Goal: Information Seeking & Learning: Understand process/instructions

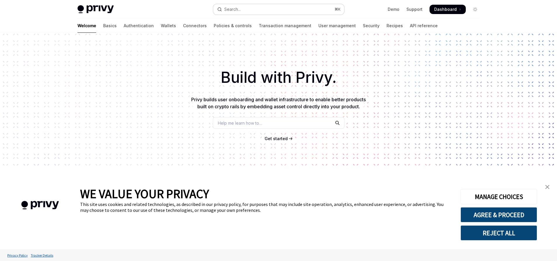
click at [278, 8] on button "Search... ⌘ K" at bounding box center [278, 9] width 131 height 11
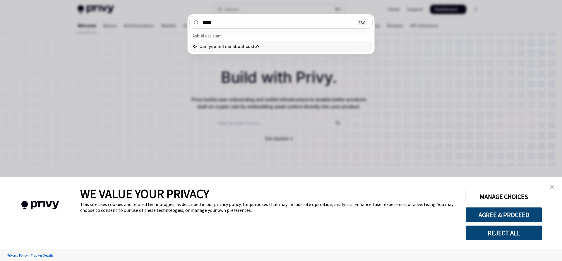
type input "******"
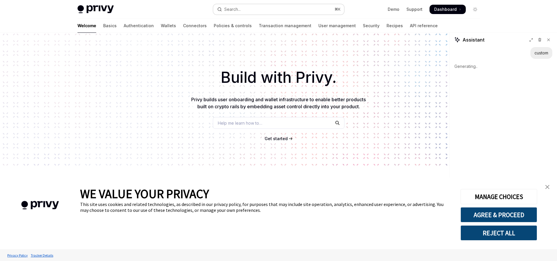
click at [269, 6] on button "Search... ⌘ K" at bounding box center [278, 9] width 131 height 11
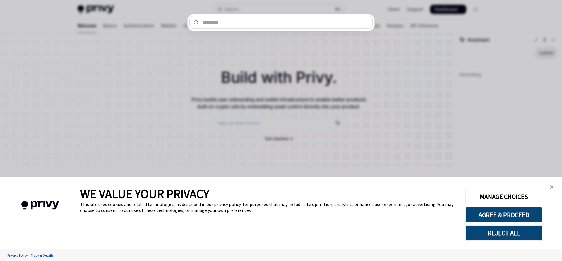
type textarea "*"
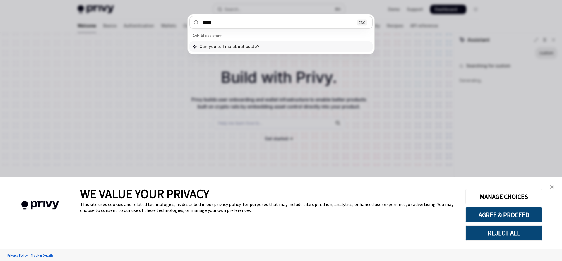
type input "******"
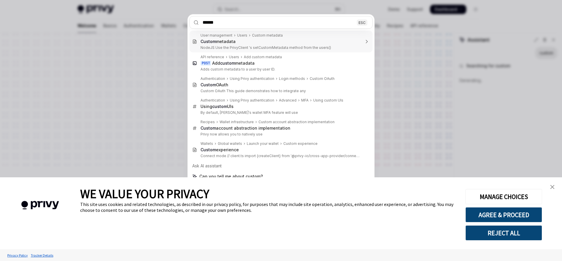
type textarea "*"
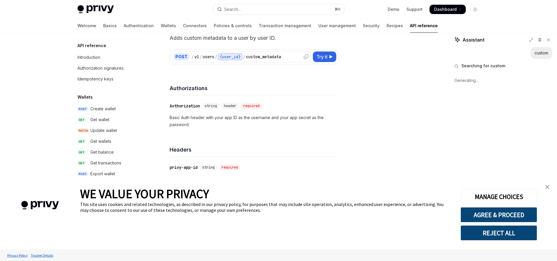
scroll to position [364, 0]
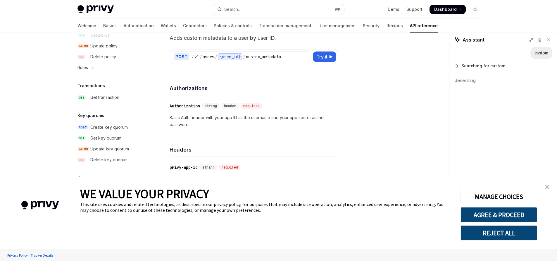
type textarea "*"
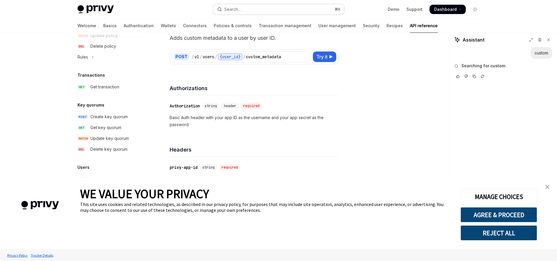
click at [254, 10] on button "Search... ⌘ K" at bounding box center [278, 9] width 131 height 11
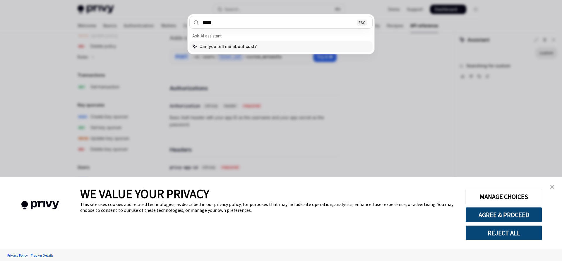
type input "******"
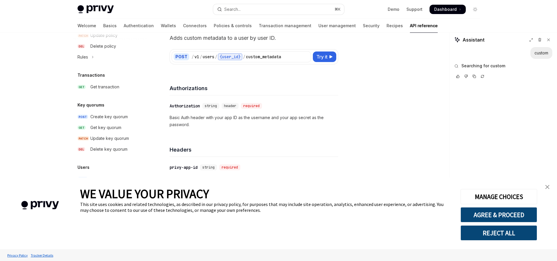
type textarea "*"
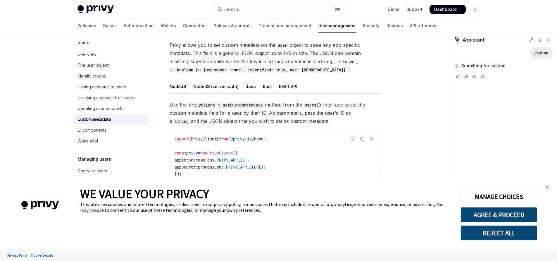
click at [550, 185] on link "close banner" at bounding box center [548, 187] width 12 height 12
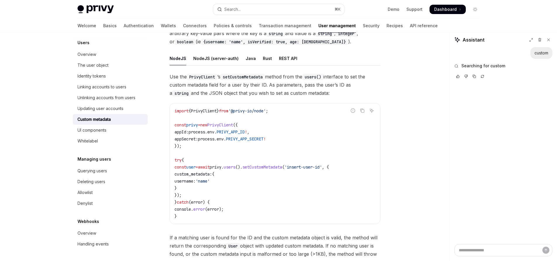
scroll to position [67, 0]
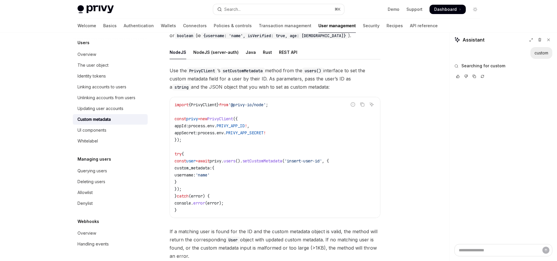
drag, startPoint x: 226, startPoint y: 162, endPoint x: 277, endPoint y: 187, distance: 56.9
click at [277, 187] on code "import { PrivyClient } from '@privy-io/node' ; const privy = new PrivyClient ({…" at bounding box center [275, 157] width 201 height 112
click at [282, 161] on span "setCustomMetadata" at bounding box center [263, 160] width 40 height 5
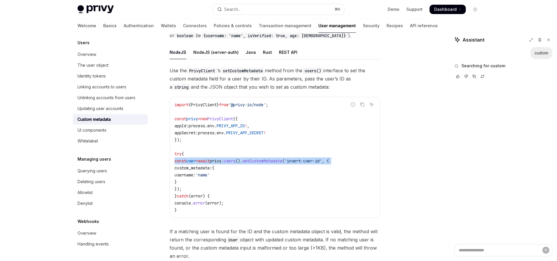
click at [322, 161] on span "'insert-user-id'" at bounding box center [303, 160] width 37 height 5
drag, startPoint x: 337, startPoint y: 162, endPoint x: 309, endPoint y: 162, distance: 27.5
click at [309, 162] on span "'insert-user-id'" at bounding box center [303, 160] width 37 height 5
drag, startPoint x: 203, startPoint y: 189, endPoint x: 177, endPoint y: 162, distance: 37.2
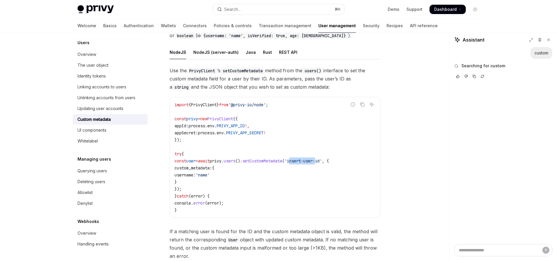
click at [177, 162] on code "import { PrivyClient } from '@privy-io/node' ; const privy = new PrivyClient ({…" at bounding box center [275, 157] width 201 height 112
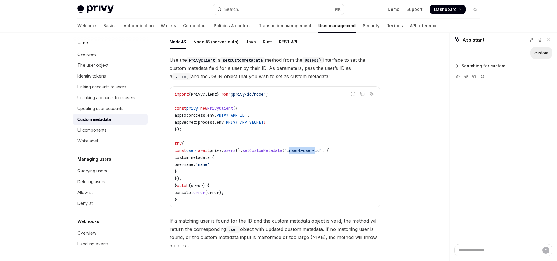
scroll to position [78, 0]
click at [211, 157] on span "custom_metadata:" at bounding box center [193, 156] width 37 height 5
drag, startPoint x: 240, startPoint y: 163, endPoint x: 189, endPoint y: 164, distance: 51.2
click at [189, 164] on code "import { PrivyClient } from '@privy-io/node' ; const privy = new PrivyClient ({…" at bounding box center [275, 146] width 201 height 112
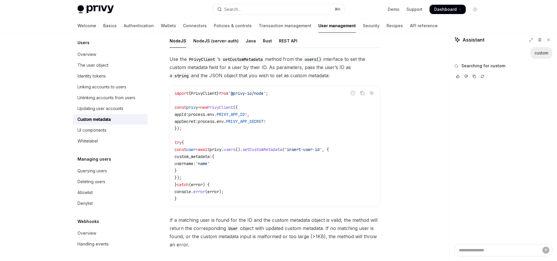
click at [232, 162] on code "import { PrivyClient } from '@privy-io/node' ; const privy = new PrivyClient ({…" at bounding box center [275, 146] width 201 height 112
drag, startPoint x: 233, startPoint y: 163, endPoint x: 188, endPoint y: 164, distance: 45.4
click at [188, 164] on code "import { PrivyClient } from '@privy-io/node' ; const privy = new PrivyClient ({…" at bounding box center [275, 146] width 201 height 112
click at [236, 12] on div "Search..." at bounding box center [232, 9] width 16 height 7
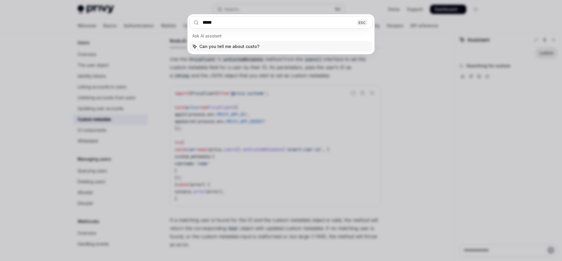
type input "******"
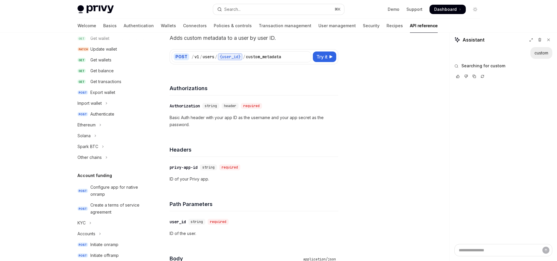
scroll to position [364, 0]
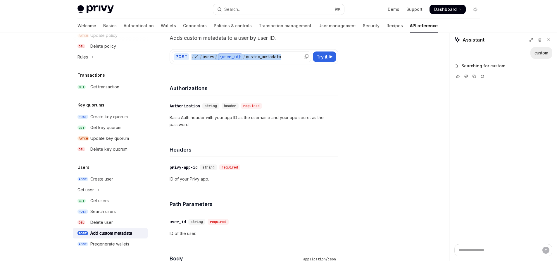
drag, startPoint x: 290, startPoint y: 56, endPoint x: 191, endPoint y: 54, distance: 98.9
click at [192, 54] on div "/ v1 / users / {user_id} / custom_metadata" at bounding box center [251, 56] width 118 height 7
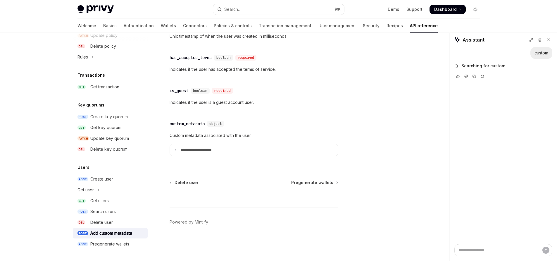
scroll to position [585, 0]
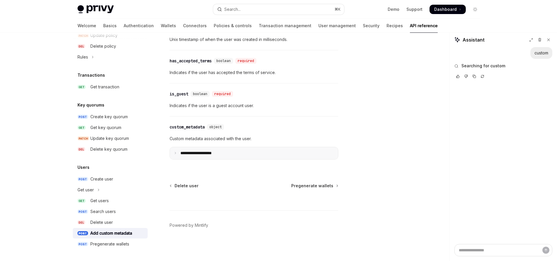
click at [270, 149] on summary "**********" at bounding box center [254, 153] width 168 height 12
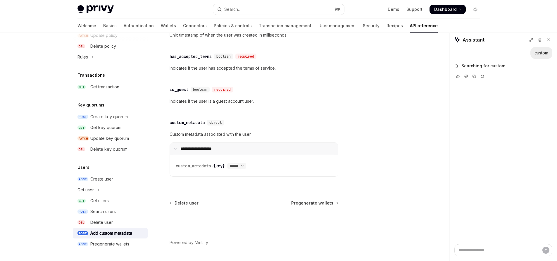
click at [271, 149] on summary "**********" at bounding box center [254, 149] width 168 height 12
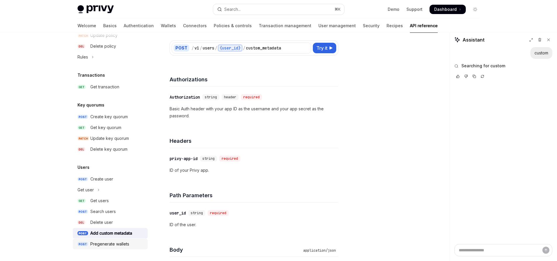
scroll to position [42, 0]
click at [115, 227] on link "DEL Delete user" at bounding box center [110, 222] width 75 height 11
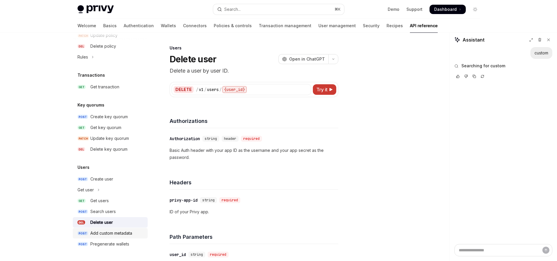
click at [115, 233] on div "Add custom metadata" at bounding box center [111, 233] width 42 height 7
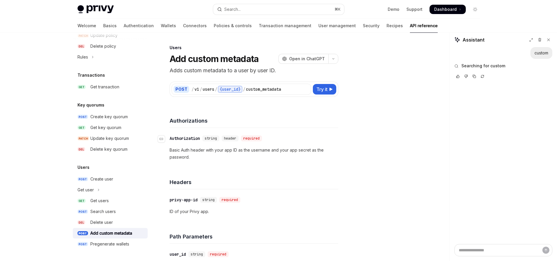
scroll to position [8, 0]
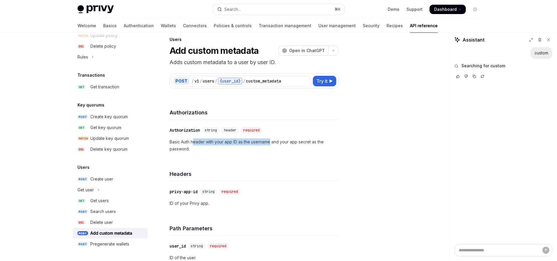
drag, startPoint x: 271, startPoint y: 140, endPoint x: 193, endPoint y: 141, distance: 77.8
click at [193, 141] on p "Basic Auth header with your app ID as the username and your app secret as the p…" at bounding box center [254, 145] width 169 height 14
drag, startPoint x: 199, startPoint y: 151, endPoint x: 169, endPoint y: 142, distance: 31.4
click at [276, 65] on p "Adds custom metadata to a user by user ID." at bounding box center [254, 62] width 169 height 8
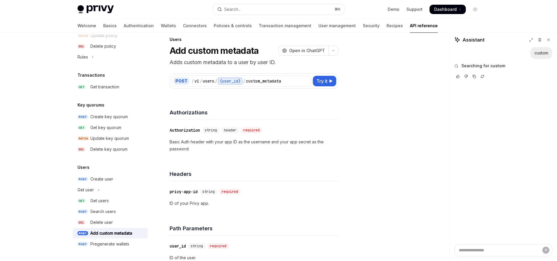
click at [278, 63] on p "Adds custom metadata to a user by user ID." at bounding box center [254, 62] width 169 height 8
click at [278, 64] on p "Adds custom metadata to a user by user ID." at bounding box center [254, 62] width 169 height 8
click at [259, 159] on div "​ Authorization string header required Basic Auth header with your app ID as th…" at bounding box center [254, 140] width 169 height 40
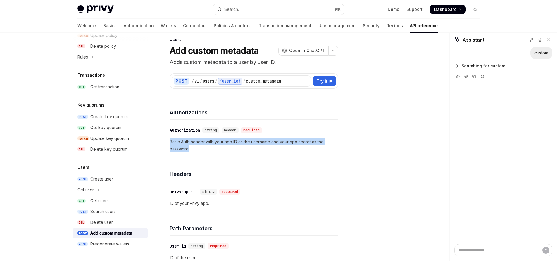
drag, startPoint x: 210, startPoint y: 149, endPoint x: 165, endPoint y: 142, distance: 45.3
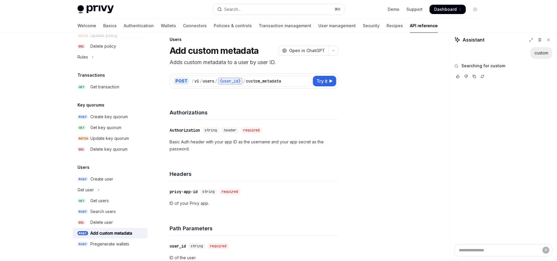
click at [233, 163] on div "Headers" at bounding box center [254, 170] width 169 height 22
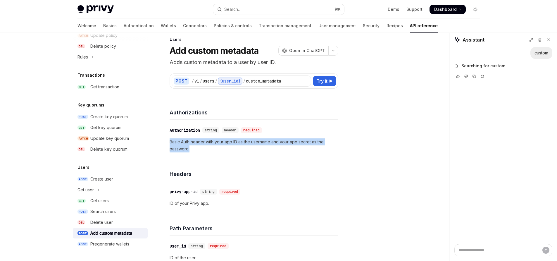
drag, startPoint x: 198, startPoint y: 148, endPoint x: 170, endPoint y: 140, distance: 28.7
click at [170, 140] on p "Basic Auth header with your app ID as the username and your app secret as the p…" at bounding box center [254, 145] width 169 height 14
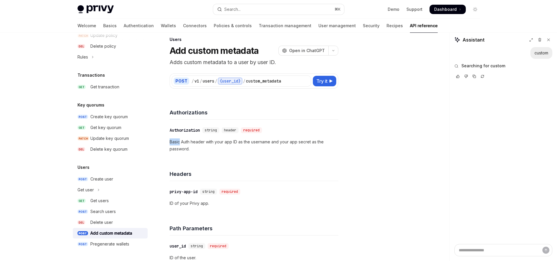
click at [170, 140] on p "Basic Auth header with your app ID as the username and your app secret as the p…" at bounding box center [254, 145] width 169 height 14
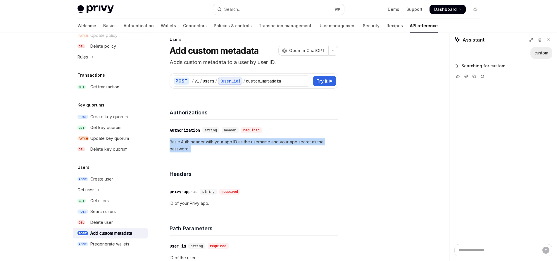
click at [170, 140] on p "Basic Auth header with your app ID as the username and your app secret as the p…" at bounding box center [254, 145] width 169 height 14
click at [190, 145] on p "Basic Auth header with your app ID as the username and your app secret as the p…" at bounding box center [254, 145] width 169 height 14
drag, startPoint x: 198, startPoint y: 147, endPoint x: 170, endPoint y: 142, distance: 29.1
click at [170, 142] on p "Basic Auth header with your app ID as the username and your app secret as the p…" at bounding box center [254, 145] width 169 height 14
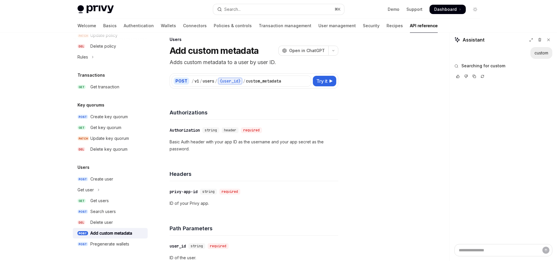
click at [243, 173] on h4 "Headers" at bounding box center [254, 174] width 169 height 8
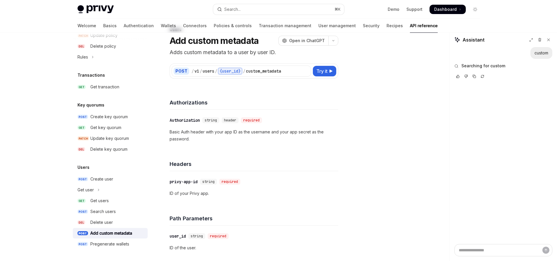
scroll to position [29, 0]
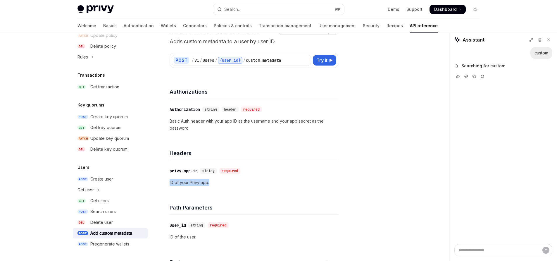
drag, startPoint x: 224, startPoint y: 182, endPoint x: 162, endPoint y: 182, distance: 62.0
click at [252, 189] on div "​ privy-app-id string required ID of your Privy app." at bounding box center [254, 176] width 169 height 33
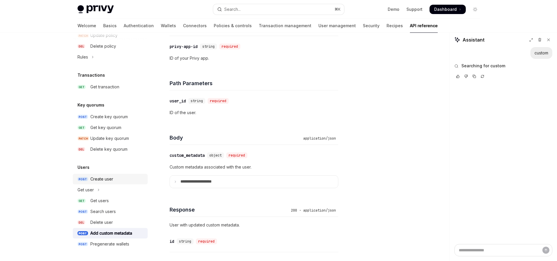
scroll to position [161, 0]
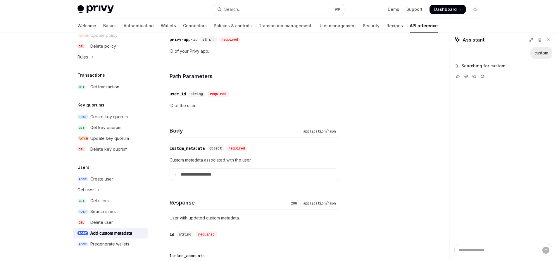
click at [117, 233] on div "Add custom metadata" at bounding box center [111, 233] width 42 height 7
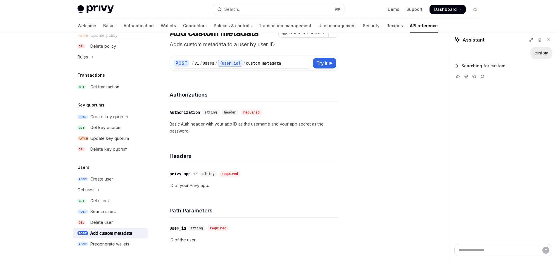
scroll to position [0, 0]
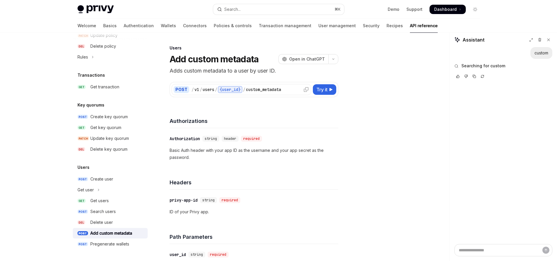
click at [278, 91] on div "custom_metadata" at bounding box center [263, 90] width 35 height 6
click at [319, 91] on span "Try it" at bounding box center [322, 89] width 11 height 7
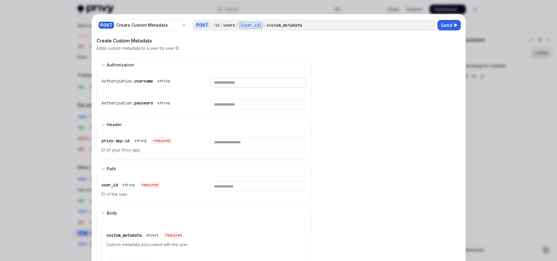
click at [268, 86] on input "Enter username" at bounding box center [258, 83] width 95 height 10
click at [225, 102] on input "Enter password" at bounding box center [258, 104] width 95 height 10
click at [221, 144] on input "Enter privy-app-id" at bounding box center [258, 142] width 95 height 10
click at [221, 189] on input "Enter user_id" at bounding box center [258, 186] width 95 height 10
click at [230, 84] on input "Enter username" at bounding box center [258, 83] width 95 height 10
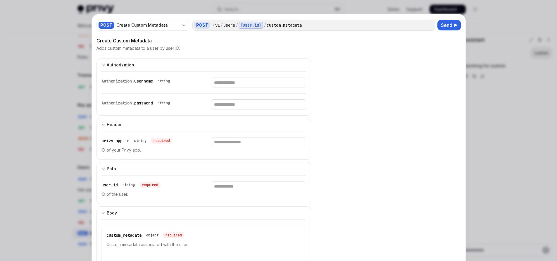
click at [226, 102] on input "Enter password" at bounding box center [258, 104] width 95 height 10
click at [48, 69] on div at bounding box center [278, 130] width 557 height 261
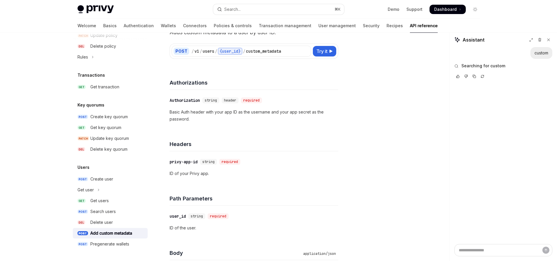
scroll to position [38, 0]
drag, startPoint x: 237, startPoint y: 122, endPoint x: 165, endPoint y: 112, distance: 72.3
click at [216, 106] on div "​ Authorization string header required Basic Auth header with your app ID as th…" at bounding box center [254, 110] width 169 height 40
click at [215, 111] on p "Basic Auth header with your app ID as the username and your app secret as the p…" at bounding box center [254, 116] width 169 height 14
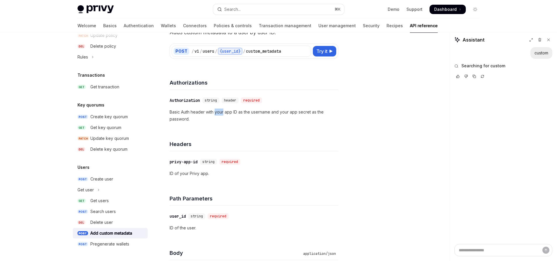
click at [215, 111] on p "Basic Auth header with your app ID as the username and your app secret as the p…" at bounding box center [254, 116] width 169 height 14
drag, startPoint x: 215, startPoint y: 111, endPoint x: 218, endPoint y: 114, distance: 3.7
click at [218, 114] on p "Basic Auth header with your app ID as the username and your app secret as the p…" at bounding box center [254, 116] width 169 height 14
click at [213, 113] on p "Basic Auth header with your app ID as the username and your app secret as the p…" at bounding box center [254, 116] width 169 height 14
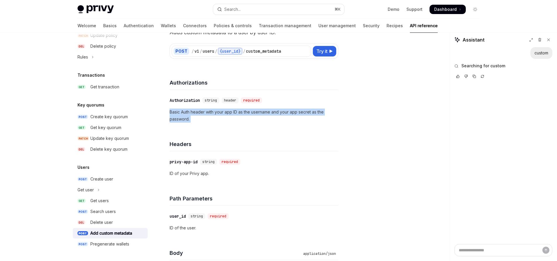
click at [213, 113] on p "Basic Auth header with your app ID as the username and your app secret as the p…" at bounding box center [254, 116] width 169 height 14
click at [195, 123] on div "​ Authorization string header required Basic Auth header with your app ID as th…" at bounding box center [254, 110] width 169 height 40
drag, startPoint x: 194, startPoint y: 118, endPoint x: 169, endPoint y: 114, distance: 25.2
click at [170, 114] on p "Basic Auth header with your app ID as the username and your app secret as the p…" at bounding box center [254, 116] width 169 height 14
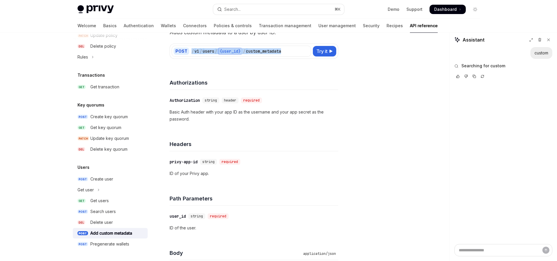
drag, startPoint x: 284, startPoint y: 51, endPoint x: 190, endPoint y: 51, distance: 93.3
click at [190, 51] on div "POST / v1 / users / {user_id} / custom_metadata" at bounding box center [242, 51] width 140 height 11
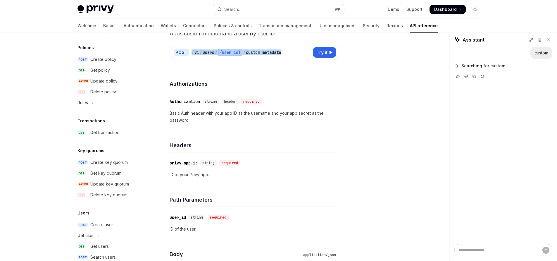
scroll to position [310, 0]
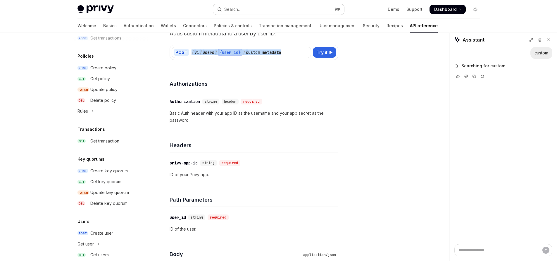
click at [297, 10] on button "Search... ⌘ K" at bounding box center [278, 9] width 131 height 11
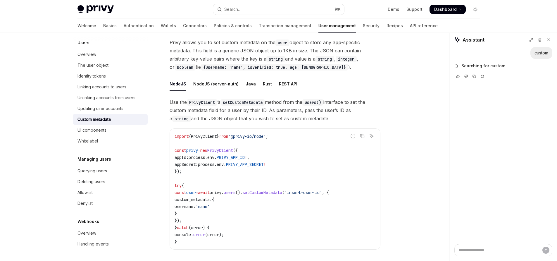
scroll to position [35, 0]
drag, startPoint x: 184, startPoint y: 103, endPoint x: 321, endPoint y: 119, distance: 138.4
click at [321, 119] on span "Use the PrivyClient ’s setCustomMetadata method from the users() interface to s…" at bounding box center [275, 110] width 211 height 25
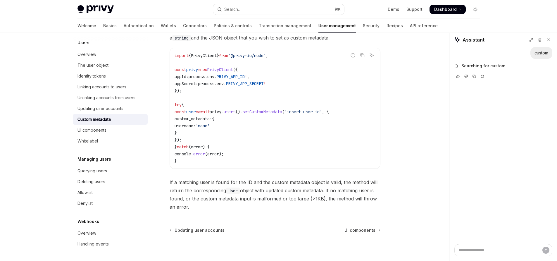
scroll to position [127, 0]
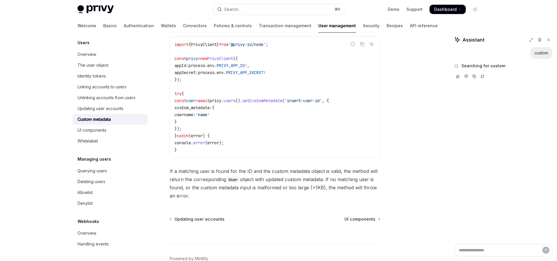
drag, startPoint x: 161, startPoint y: 172, endPoint x: 191, endPoint y: 193, distance: 36.8
click at [191, 193] on div "Users Custom metadata OpenAI Open in ChatGPT OpenAI Open in ChatGPT Privy allow…" at bounding box center [220, 105] width 323 height 377
click at [183, 185] on span "If a matching user is found for the ID and the custom metadata object is valid,…" at bounding box center [275, 183] width 211 height 33
drag, startPoint x: 185, startPoint y: 195, endPoint x: 170, endPoint y: 171, distance: 27.8
click at [170, 171] on span "If a matching user is found for the ID and the custom metadata object is valid,…" at bounding box center [275, 183] width 211 height 33
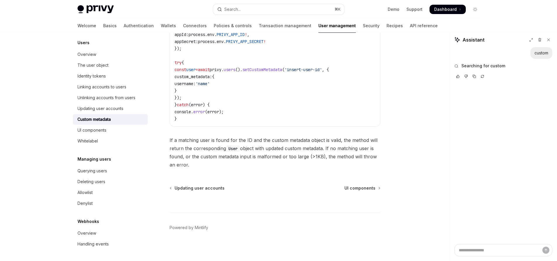
scroll to position [161, 0]
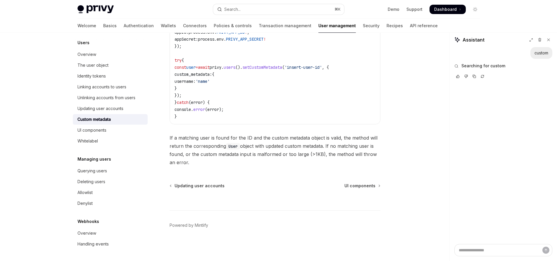
click at [243, 163] on span "If a matching user is found for the ID and the custom metadata object is valid,…" at bounding box center [275, 150] width 211 height 33
click at [243, 155] on span "If a matching user is found for the ID and the custom metadata object is valid,…" at bounding box center [275, 150] width 211 height 33
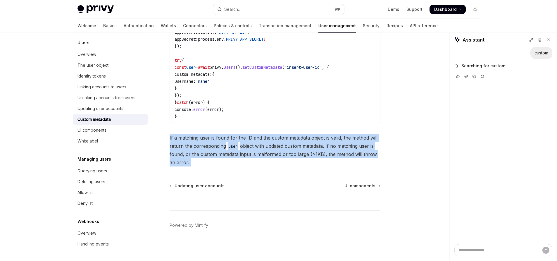
click at [243, 155] on span "If a matching user is found for the ID and the custom metadata object is valid,…" at bounding box center [275, 150] width 211 height 33
click at [237, 152] on span "If a matching user is found for the ID and the custom metadata object is valid,…" at bounding box center [275, 150] width 211 height 33
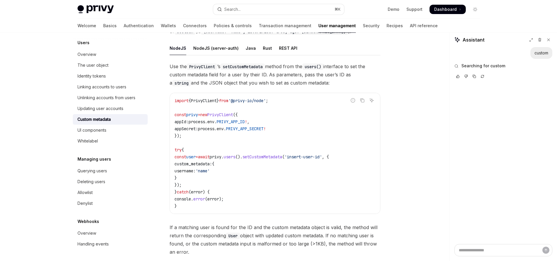
scroll to position [71, 0]
click at [202, 183] on code "import { PrivyClient } from '@privy-io/node' ; const privy = new PrivyClient ({…" at bounding box center [275, 153] width 201 height 112
drag, startPoint x: 202, startPoint y: 184, endPoint x: 180, endPoint y: 157, distance: 35.4
click at [180, 157] on code "import { PrivyClient } from '@privy-io/node' ; const privy = new PrivyClient ({…" at bounding box center [275, 153] width 201 height 112
click at [282, 162] on code "import { PrivyClient } from '@privy-io/node' ; const privy = new PrivyClient ({…" at bounding box center [275, 153] width 201 height 112
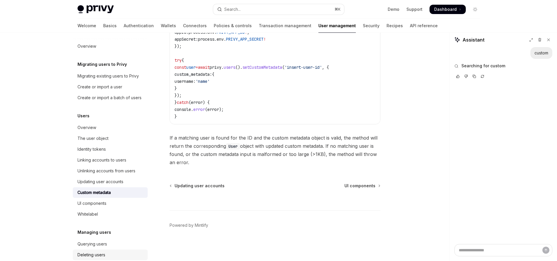
scroll to position [2, 0]
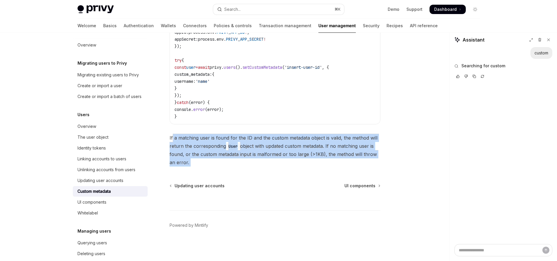
drag, startPoint x: 224, startPoint y: 168, endPoint x: 172, endPoint y: 137, distance: 60.9
click at [172, 137] on div "Users Custom metadata OpenAI Open in ChatGPT OpenAI Open in ChatGPT Privy allow…" at bounding box center [220, 72] width 323 height 377
click at [261, 160] on span "If a matching user is found for the ID and the custom metadata object is valid,…" at bounding box center [275, 150] width 211 height 33
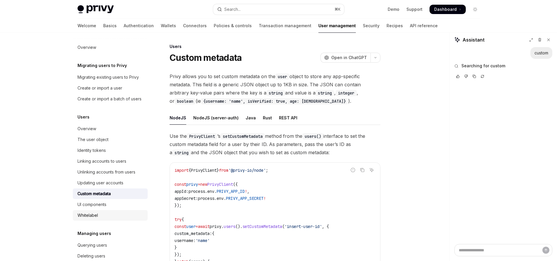
scroll to position [0, 0]
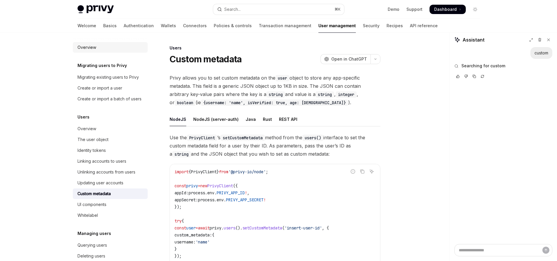
click at [104, 48] on div "Overview" at bounding box center [111, 47] width 67 height 7
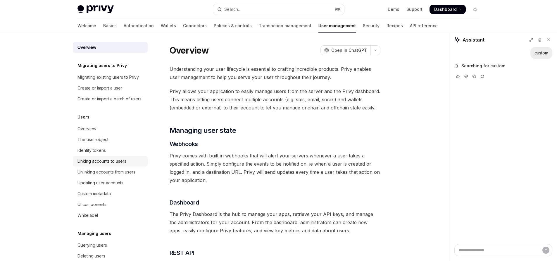
click at [114, 165] on div "Linking accounts to users" at bounding box center [102, 161] width 49 height 7
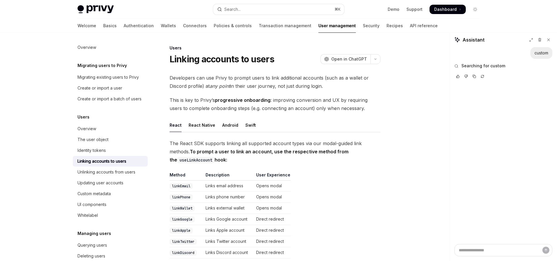
click at [186, 185] on code "linkEmail" at bounding box center [181, 186] width 23 height 6
click at [183, 195] on code "linkPhone" at bounding box center [181, 197] width 23 height 6
click at [186, 210] on code "linkWallet" at bounding box center [182, 208] width 25 height 6
click at [190, 218] on code "linkGoogle" at bounding box center [182, 219] width 25 height 6
click at [202, 124] on div "React Native" at bounding box center [202, 125] width 27 height 14
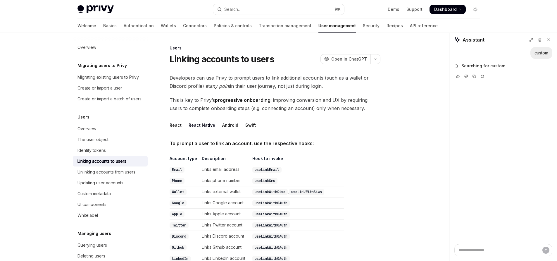
click at [177, 125] on div "React" at bounding box center [176, 125] width 12 height 14
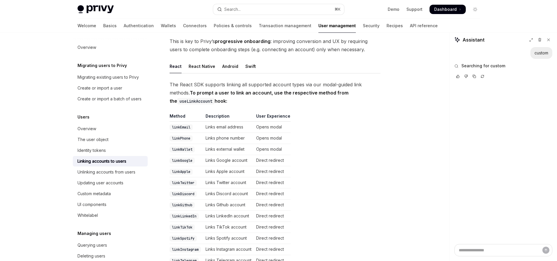
scroll to position [86, 0]
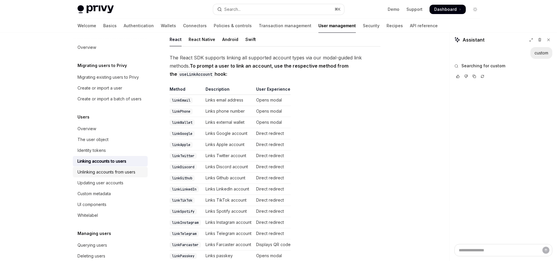
click at [130, 176] on div "Unlinking accounts from users" at bounding box center [107, 172] width 58 height 7
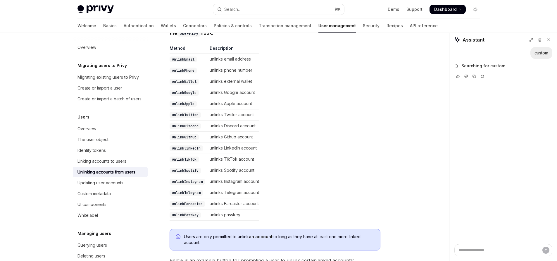
scroll to position [146, 0]
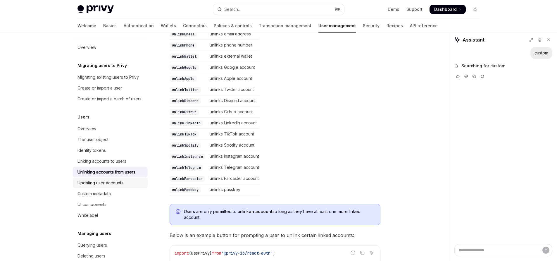
click at [117, 188] on link "Updating user accounts" at bounding box center [110, 183] width 75 height 11
type textarea "*"
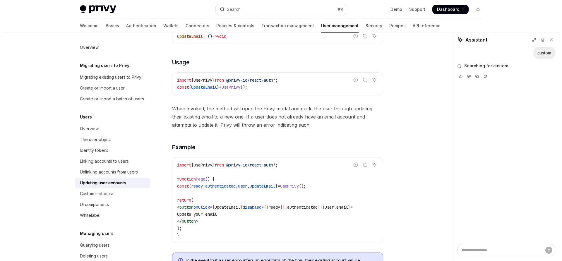
scroll to position [176, 0]
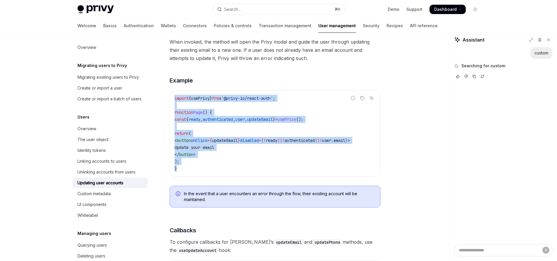
drag, startPoint x: 213, startPoint y: 170, endPoint x: 174, endPoint y: 97, distance: 82.1
click at [174, 97] on div "import { usePrivy } from '@privy-io/react-auth' ; function Page () { const { re…" at bounding box center [275, 133] width 210 height 85
click at [202, 170] on code "import { usePrivy } from '@privy-io/react-auth' ; function Page () { const { re…" at bounding box center [275, 133] width 201 height 77
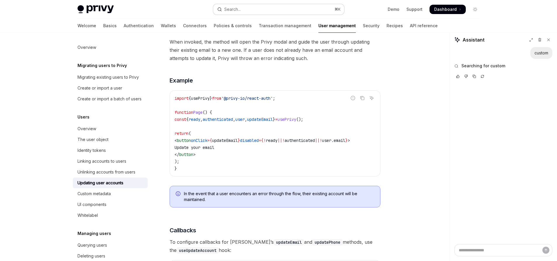
click at [240, 10] on div "Search..." at bounding box center [232, 9] width 16 height 7
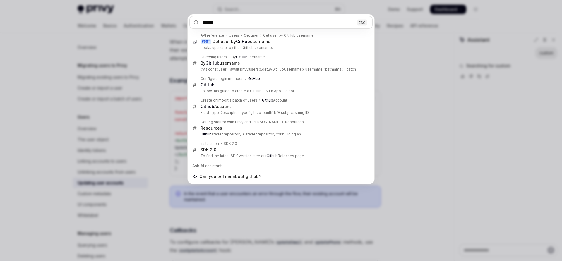
type input "******"
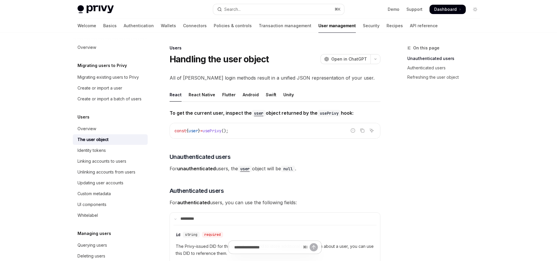
type textarea "*"
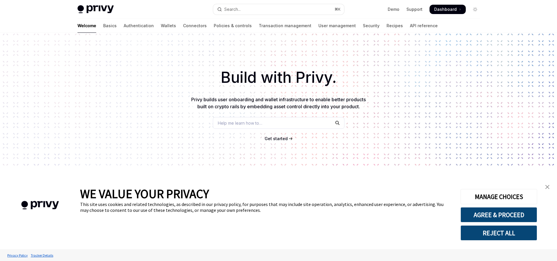
click at [547, 186] on img "close banner" at bounding box center [548, 187] width 4 height 4
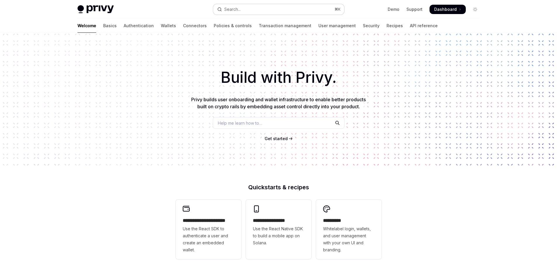
click at [305, 11] on button "Search... ⌘ K" at bounding box center [278, 9] width 131 height 11
type textarea "*"
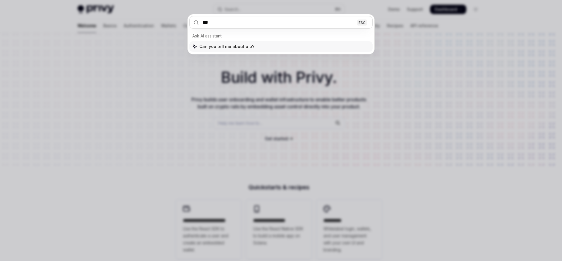
type input "*"
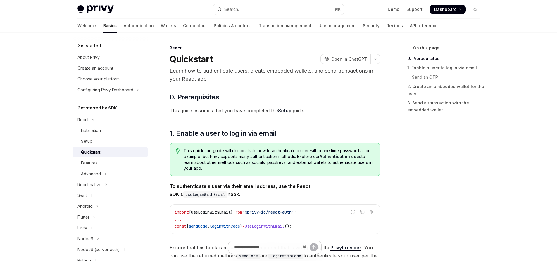
click at [393, 9] on link "Demo" at bounding box center [394, 9] width 12 height 6
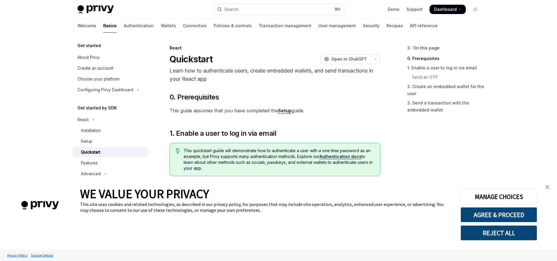
click at [103, 8] on img at bounding box center [96, 9] width 36 height 8
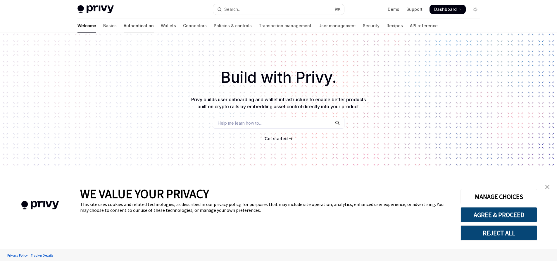
click at [124, 28] on link "Authentication" at bounding box center [139, 26] width 30 height 14
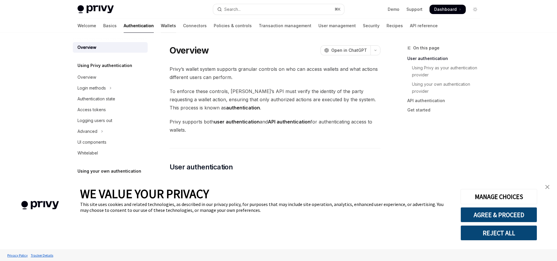
click at [161, 25] on link "Wallets" at bounding box center [168, 26] width 15 height 14
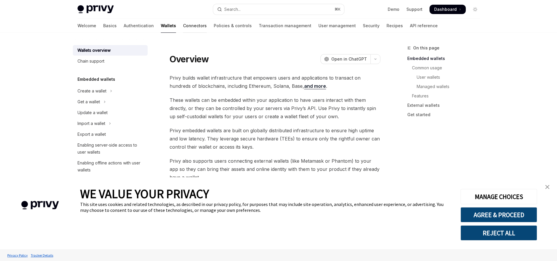
click at [183, 31] on link "Connectors" at bounding box center [195, 26] width 24 height 14
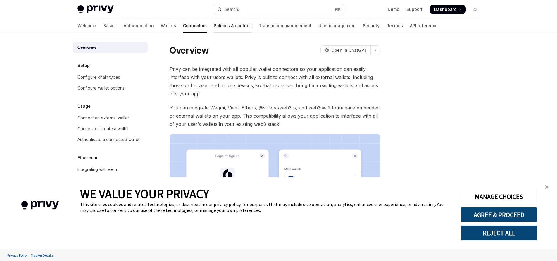
click at [214, 28] on link "Policies & controls" at bounding box center [233, 26] width 38 height 14
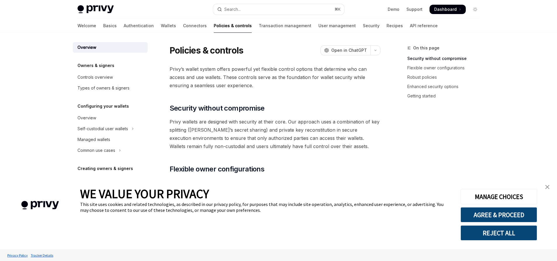
click at [221, 30] on div "Welcome Basics Authentication Wallets Connectors Policies & controls Transactio…" at bounding box center [258, 26] width 360 height 14
click at [259, 29] on link "Transaction management" at bounding box center [285, 26] width 53 height 14
type textarea "*"
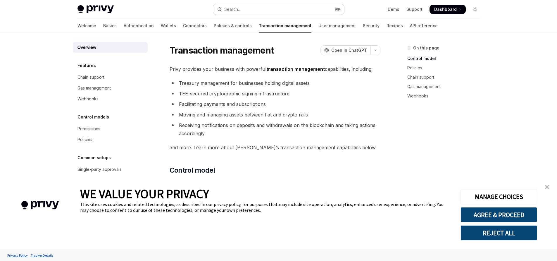
click at [243, 8] on button "Search... ⌘ K" at bounding box center [278, 9] width 131 height 11
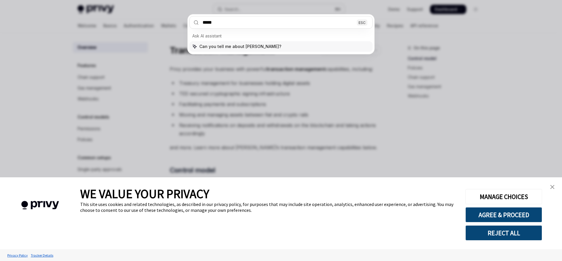
type input "****"
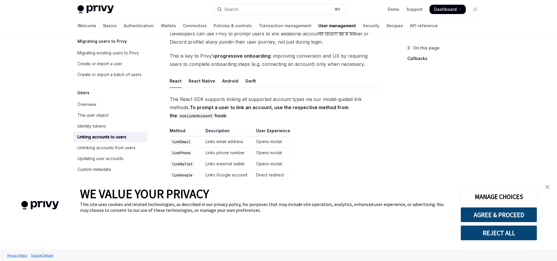
scroll to position [44, 0]
click at [548, 184] on link "close banner" at bounding box center [548, 187] width 12 height 12
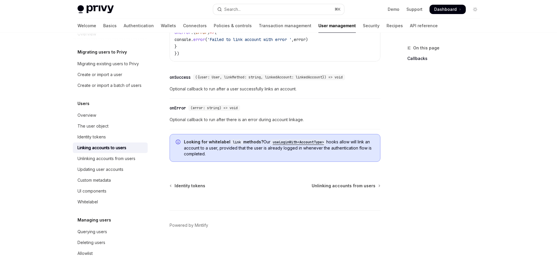
scroll to position [0, 0]
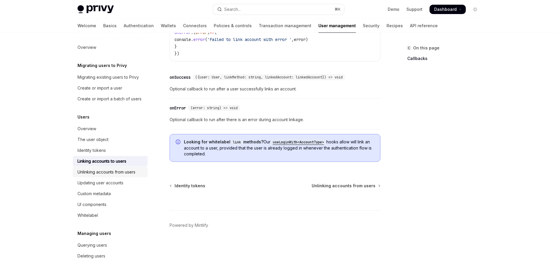
click at [123, 176] on div "Unlinking accounts from users" at bounding box center [107, 172] width 58 height 7
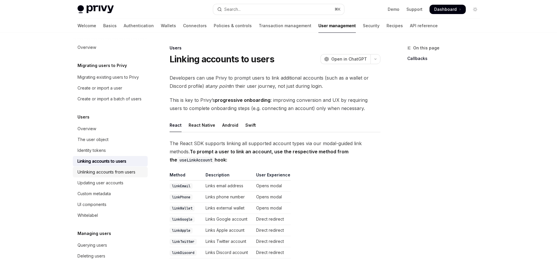
click at [123, 176] on div "Unlinking accounts from users" at bounding box center [107, 172] width 58 height 7
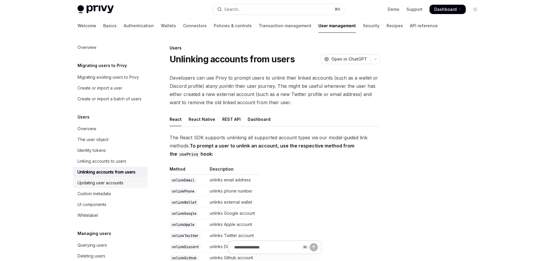
click at [122, 186] on div "Updating user accounts" at bounding box center [101, 182] width 46 height 7
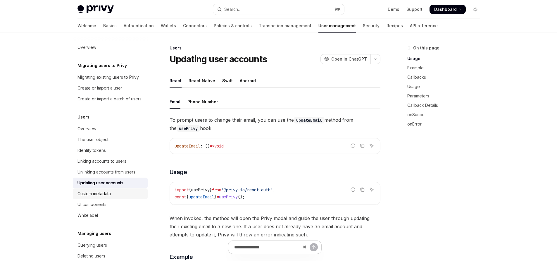
click at [117, 199] on link "Custom metadata" at bounding box center [110, 193] width 75 height 11
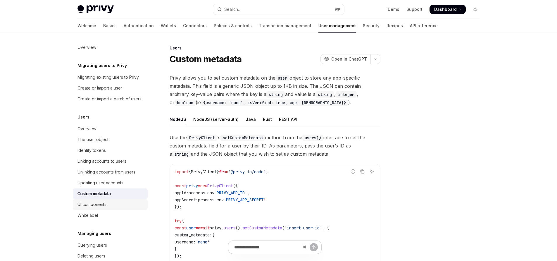
click at [117, 208] on div "UI components" at bounding box center [111, 204] width 67 height 7
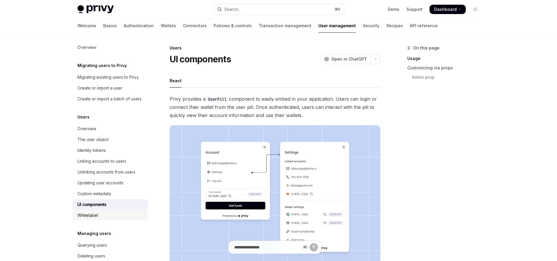
click at [115, 219] on div "Whitelabel" at bounding box center [111, 215] width 67 height 7
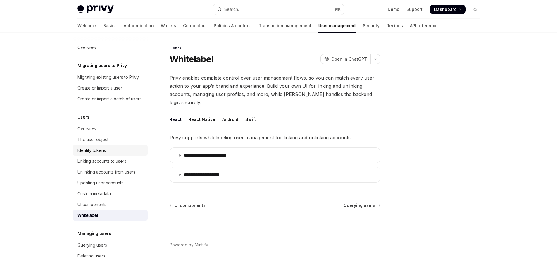
click at [114, 154] on div "Identity tokens" at bounding box center [111, 150] width 67 height 7
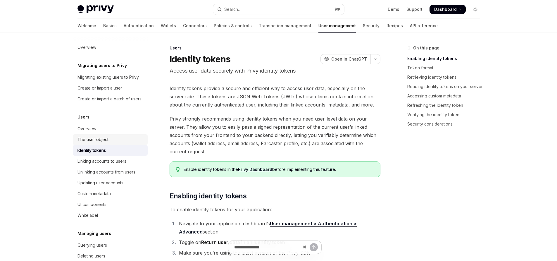
click at [113, 143] on div "The user object" at bounding box center [111, 139] width 67 height 7
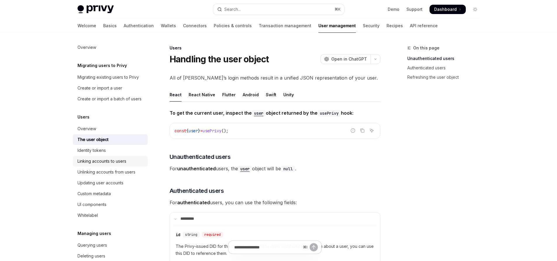
click at [117, 166] on link "Linking accounts to users" at bounding box center [110, 161] width 75 height 11
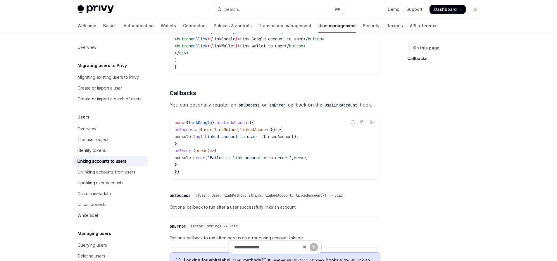
scroll to position [483, 0]
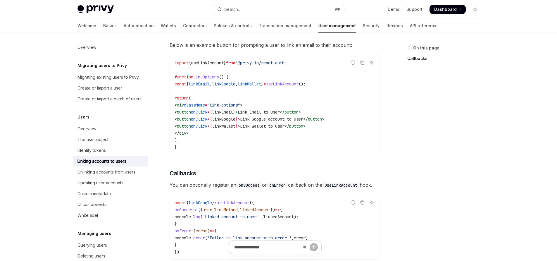
click at [251, 140] on code "import { useLinkAccount } from '@privy-io/react-auth' ; function LinkOptions ()…" at bounding box center [275, 104] width 201 height 91
drag, startPoint x: 251, startPoint y: 136, endPoint x: 201, endPoint y: 104, distance: 60.1
click at [201, 104] on code "import { useLinkAccount } from '@privy-io/react-auth' ; function LinkOptions ()…" at bounding box center [275, 104] width 201 height 91
click at [184, 104] on span "div" at bounding box center [180, 104] width 7 height 5
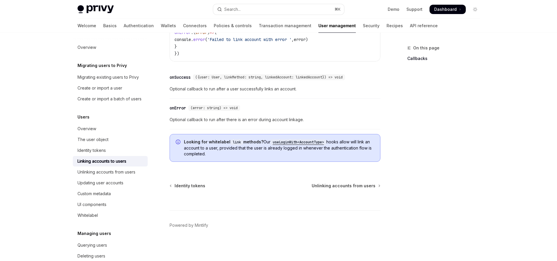
scroll to position [689, 0]
click at [201, 190] on div "⌘ I" at bounding box center [275, 200] width 211 height 22
click at [330, 159] on div "Looking for whitelabel link methods? Our useLoginWith<AccountType> hooks allow …" at bounding box center [275, 148] width 211 height 28
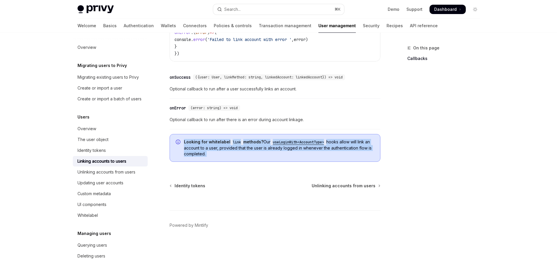
click at [330, 159] on div "Looking for whitelabel link methods? Our useLoginWith<AccountType> hooks allow …" at bounding box center [275, 148] width 211 height 28
click at [324, 159] on div "Looking for whitelabel link methods? Our useLoginWith<AccountType> hooks allow …" at bounding box center [275, 148] width 211 height 28
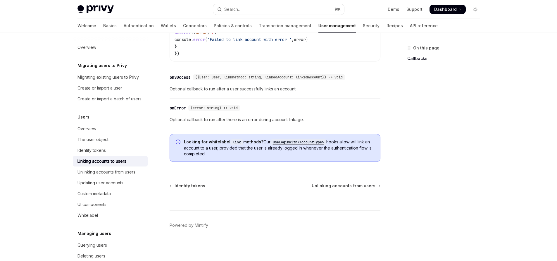
click at [324, 159] on div "Looking for whitelabel link methods? Our useLoginWith<AccountType> hooks allow …" at bounding box center [275, 148] width 211 height 28
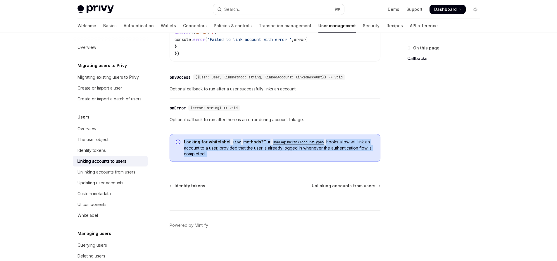
click at [324, 159] on div "Looking for whitelabel link methods? Our useLoginWith<AccountType> hooks allow …" at bounding box center [275, 148] width 211 height 28
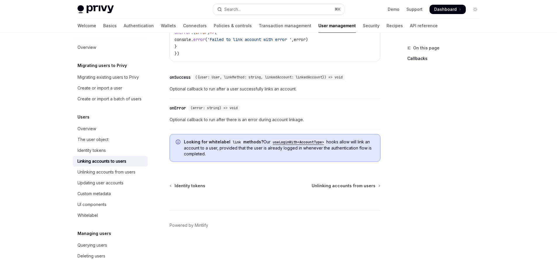
click at [419, 142] on div "On this page Callbacks" at bounding box center [440, 152] width 89 height 216
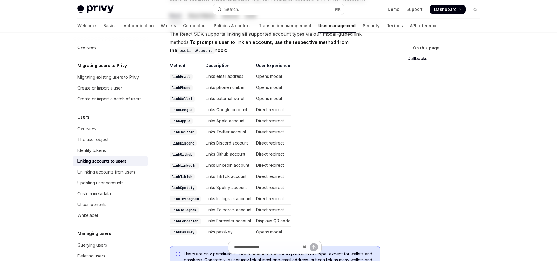
scroll to position [0, 0]
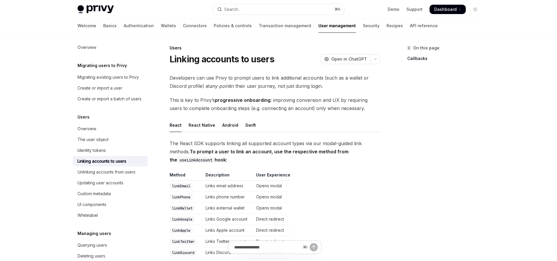
click at [173, 125] on div "React" at bounding box center [176, 125] width 12 height 14
type textarea "*"
click at [233, 159] on span "The React SDK supports linking all supported account types via our modal-guided…" at bounding box center [275, 151] width 211 height 25
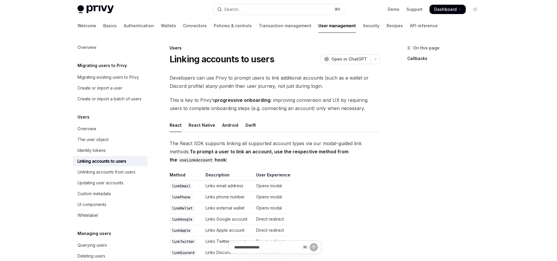
click at [226, 153] on strong "To prompt a user to link an account, use the respective method from the useLink…" at bounding box center [259, 156] width 179 height 14
click at [227, 150] on strong "To prompt a user to link an account, use the respective method from the useLink…" at bounding box center [259, 156] width 179 height 14
drag, startPoint x: 188, startPoint y: 150, endPoint x: 371, endPoint y: 150, distance: 182.3
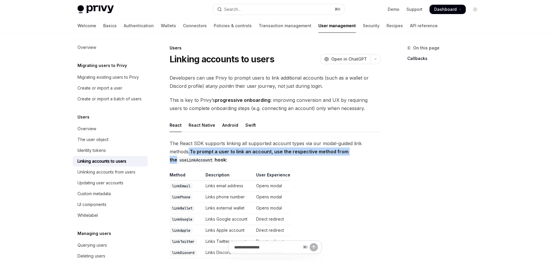
click at [371, 150] on span "The React SDK supports linking all supported account types via our modal-guided…" at bounding box center [275, 151] width 211 height 25
click at [358, 149] on span "The React SDK supports linking all supported account types via our modal-guided…" at bounding box center [275, 151] width 211 height 25
drag, startPoint x: 361, startPoint y: 151, endPoint x: 169, endPoint y: 150, distance: 191.9
click at [170, 150] on span "The React SDK supports linking all supported account types via our modal-guided…" at bounding box center [275, 151] width 211 height 25
click at [370, 161] on span "The React SDK supports linking all supported account types via our modal-guided…" at bounding box center [275, 151] width 211 height 25
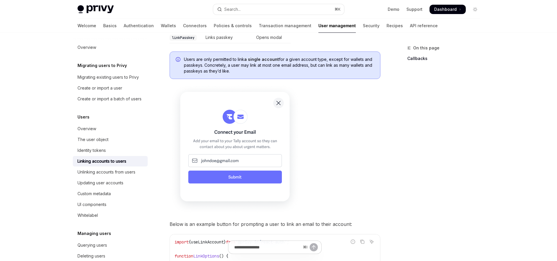
scroll to position [233, 0]
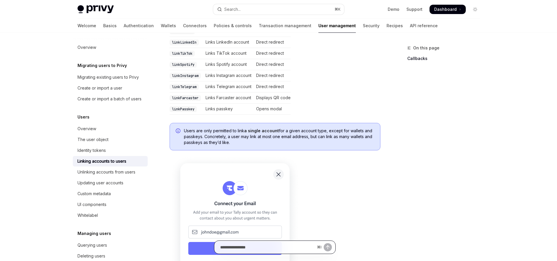
click at [274, 247] on input "Ask a question..." at bounding box center [267, 247] width 94 height 13
click at [418, 163] on div "On this page Callbacks" at bounding box center [440, 152] width 89 height 216
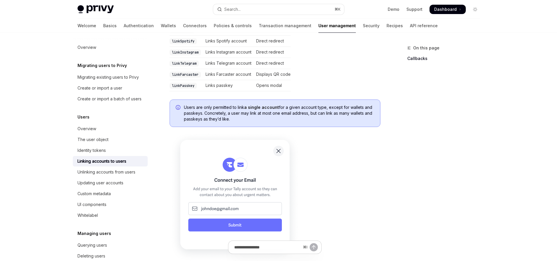
scroll to position [207, 0]
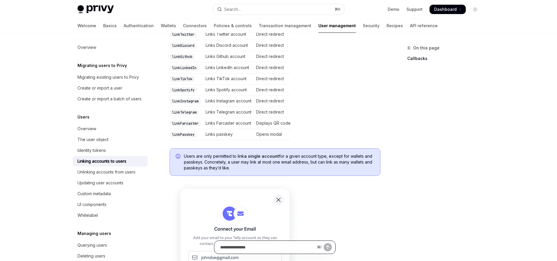
click at [261, 244] on input "Ask a question..." at bounding box center [267, 247] width 94 height 13
click at [406, 198] on div "On this page Callbacks" at bounding box center [440, 152] width 89 height 216
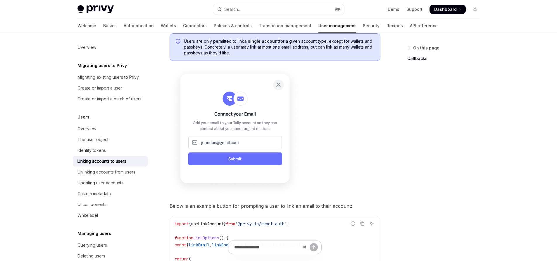
scroll to position [29, 0]
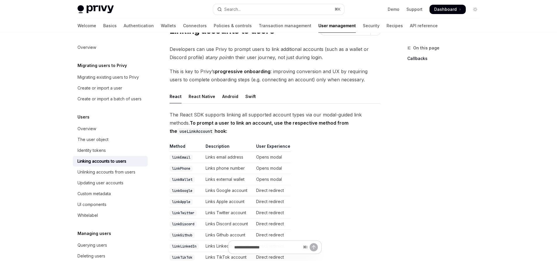
click at [186, 157] on code "linkEmail" at bounding box center [181, 157] width 23 height 6
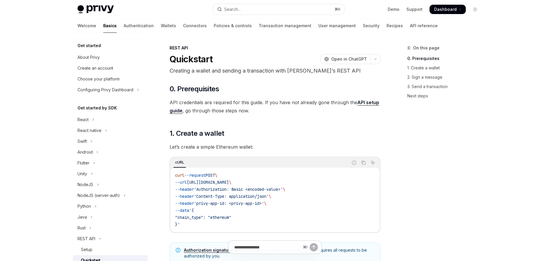
scroll to position [98, 0]
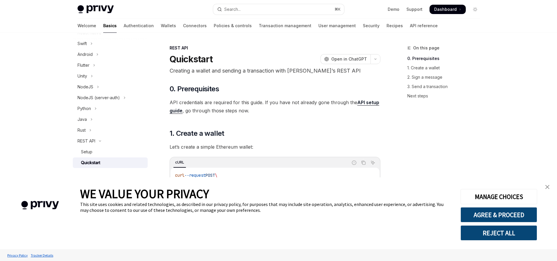
click at [550, 186] on link "close banner" at bounding box center [548, 187] width 12 height 12
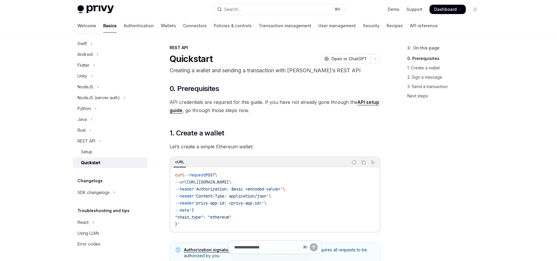
scroll to position [0, 0]
click at [101, 151] on div "Setup" at bounding box center [112, 151] width 63 height 7
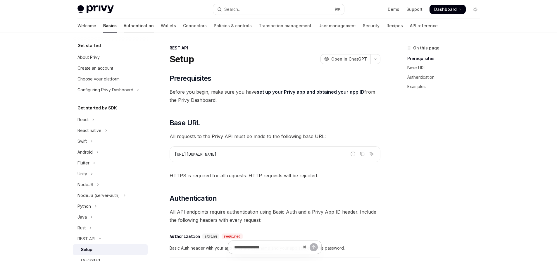
click at [124, 26] on link "Authentication" at bounding box center [139, 26] width 30 height 14
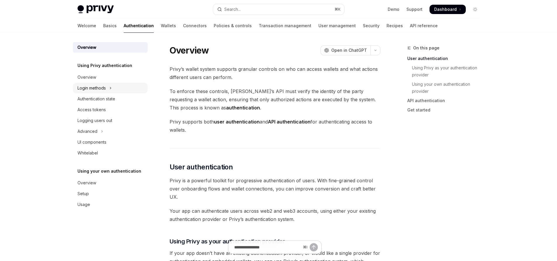
click at [105, 90] on div "Login methods" at bounding box center [92, 88] width 28 height 7
type textarea "*"
